Goal: Use online tool/utility: Use online tool/utility

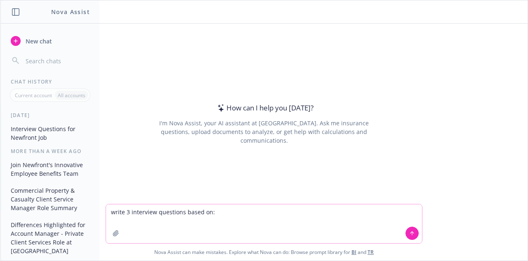
paste textarea "LOREMIP: Dolorsitame con adipisci eli seddoeiu tempori utlabor etd magnaaliquae…"
type textarea "lorem 2 ipsumdolo sitametco adipi el: SEDDOEI: Temporincid utl etdolore mag ali…"
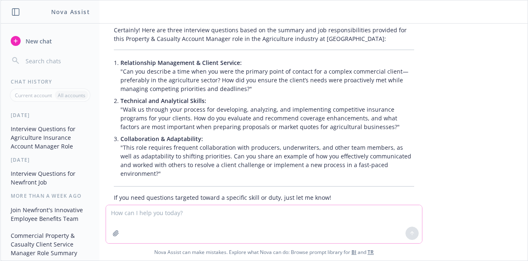
scroll to position [758, 0]
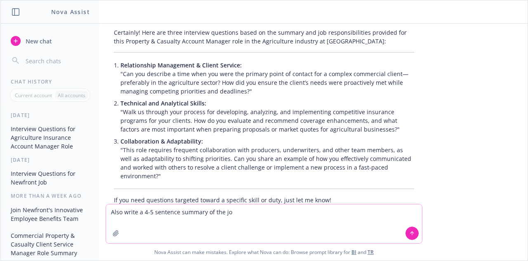
type textarea "Also write a 4-5 sentence summary of the job"
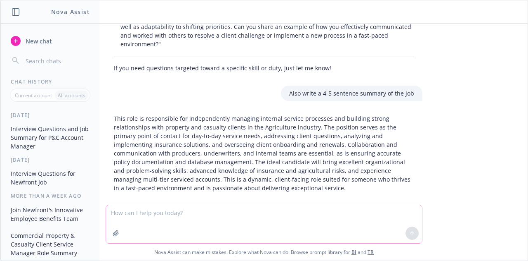
scroll to position [891, 0]
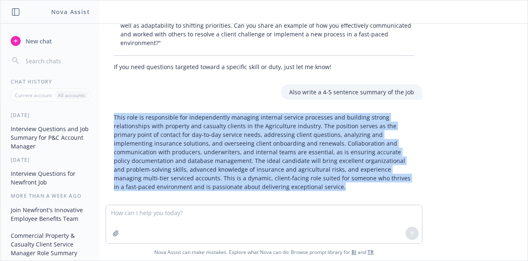
drag, startPoint x: 212, startPoint y: 183, endPoint x: 100, endPoint y: 111, distance: 133.2
click at [106, 111] on div "This role is responsible for independently managing internal service processes …" at bounding box center [264, 151] width 317 height 85
copy p "This role is responsible for independently managing internal service processes …"
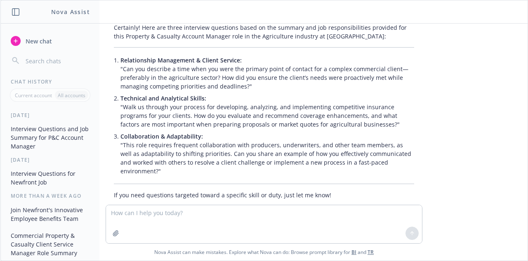
scroll to position [763, 0]
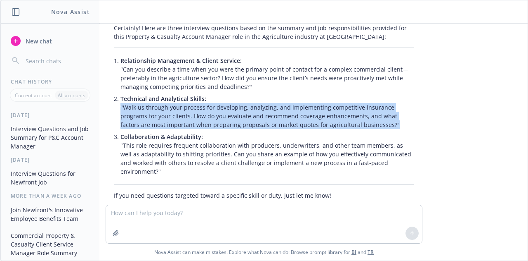
drag, startPoint x: 351, startPoint y: 124, endPoint x: 107, endPoint y: 109, distance: 245.3
click at [107, 109] on div "Certainly! Here are three interview questions based on the summary and job resp…" at bounding box center [264, 111] width 317 height 182
copy p ""Walk us through your process for developing, analyzing, and implementing compe…"
